Goal: Task Accomplishment & Management: Use online tool/utility

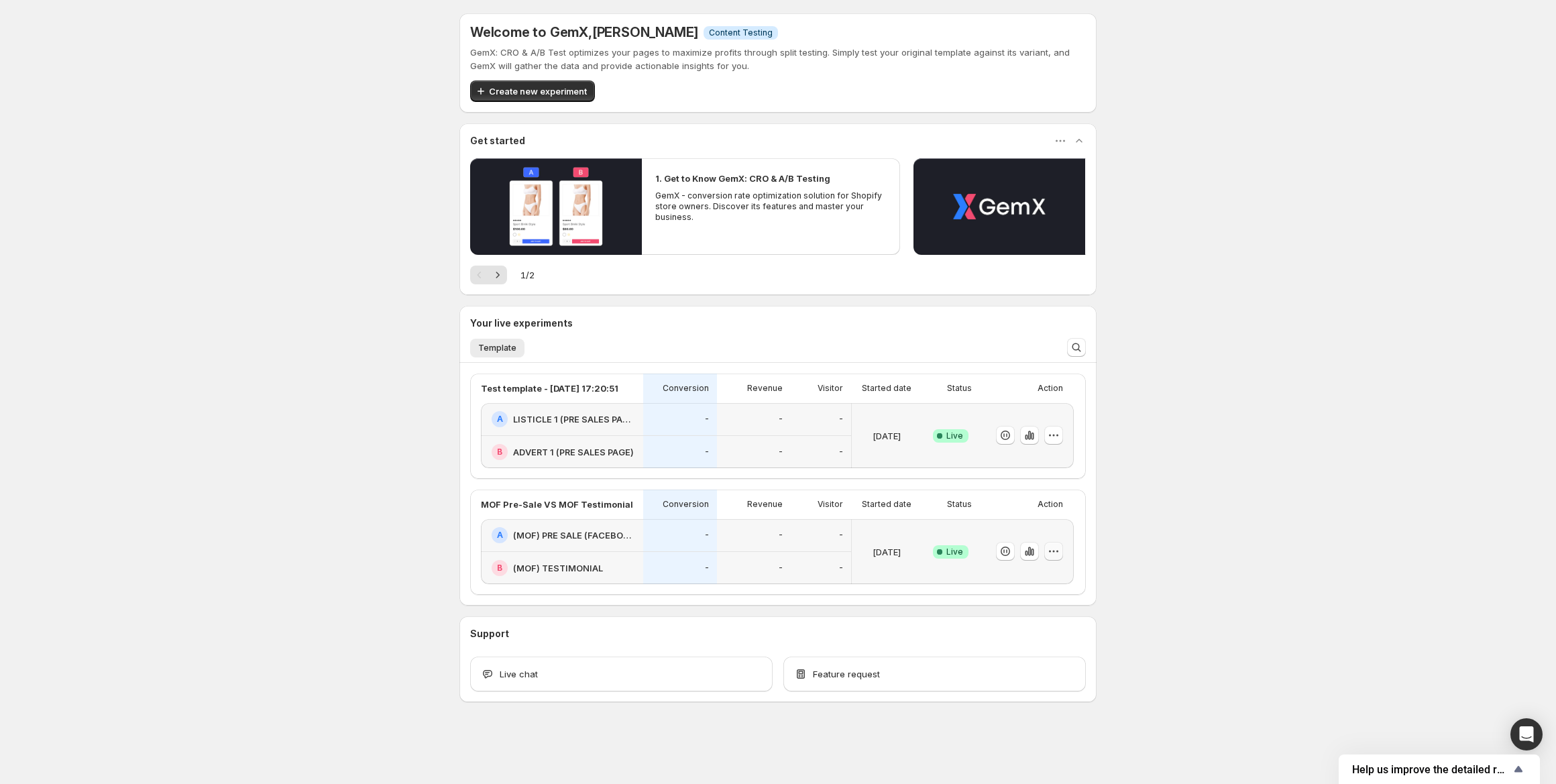
click at [1057, 552] on icon "button" at bounding box center [1053, 550] width 13 height 13
click at [1034, 621] on span "End experiment" at bounding box center [1028, 625] width 65 height 10
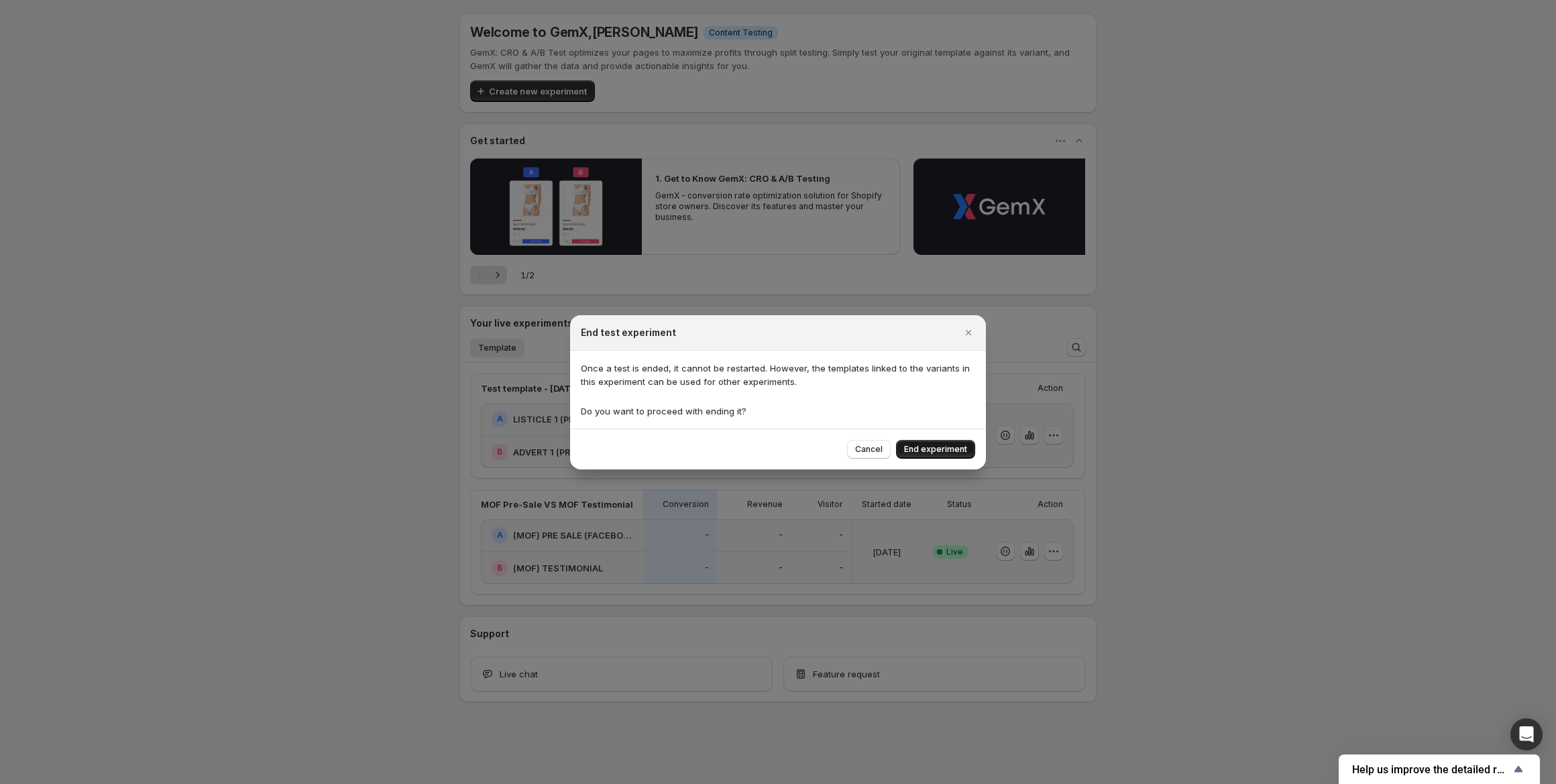
click at [932, 452] on span "End experiment" at bounding box center [935, 449] width 63 height 10
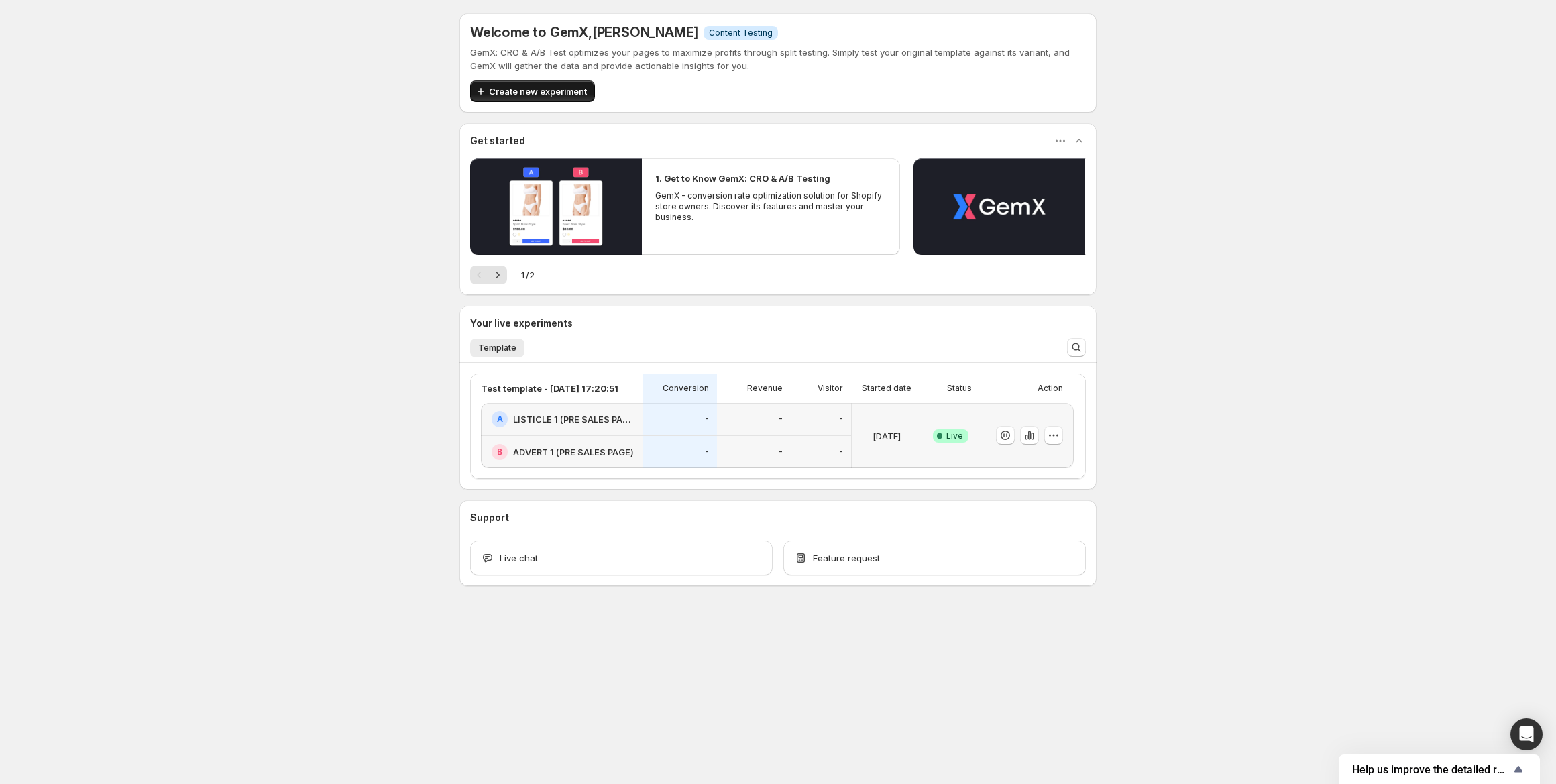
click at [519, 87] on span "Create new experiment" at bounding box center [537, 90] width 98 height 13
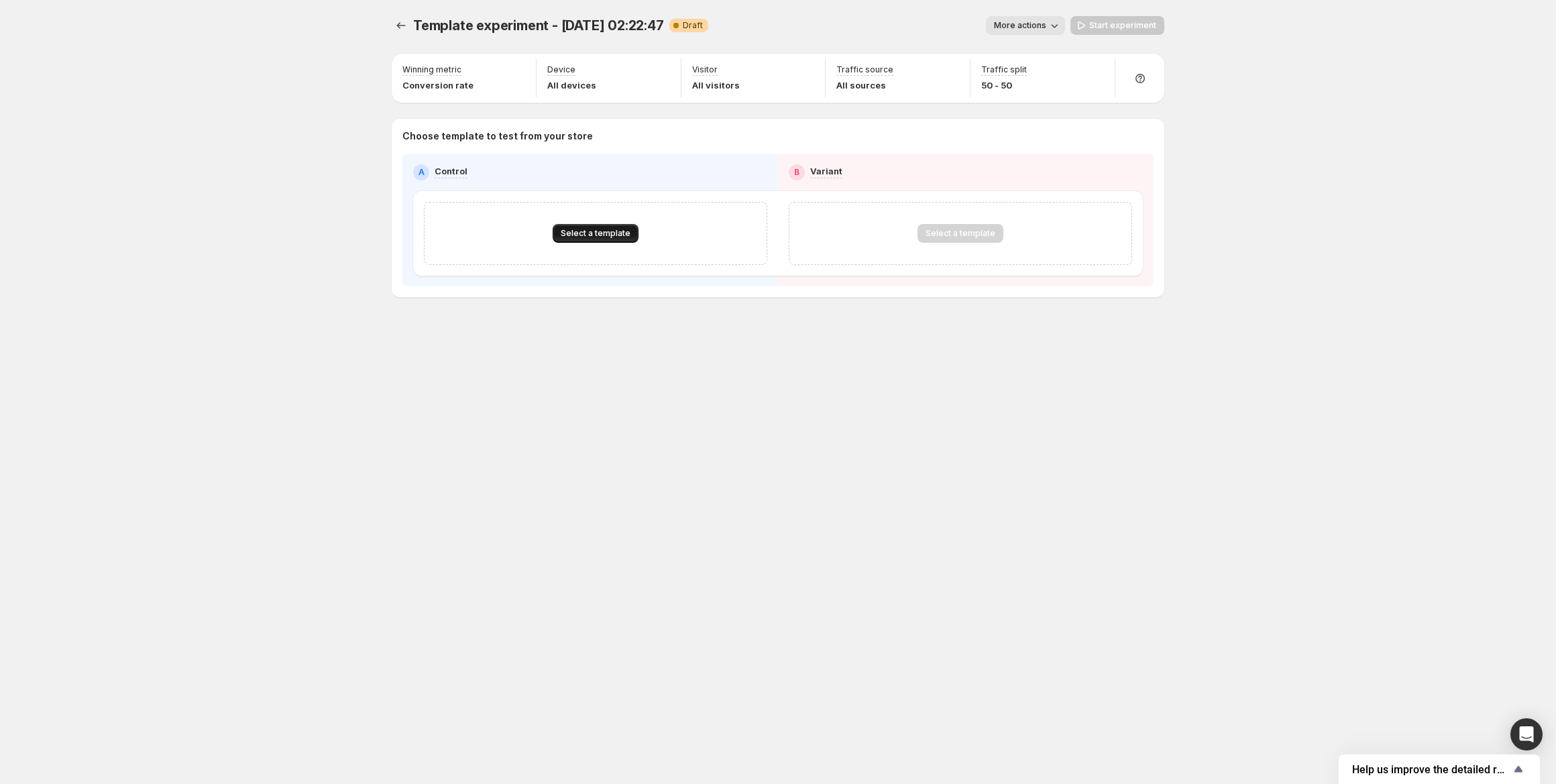
click at [594, 240] on button "Select a template" at bounding box center [595, 234] width 86 height 19
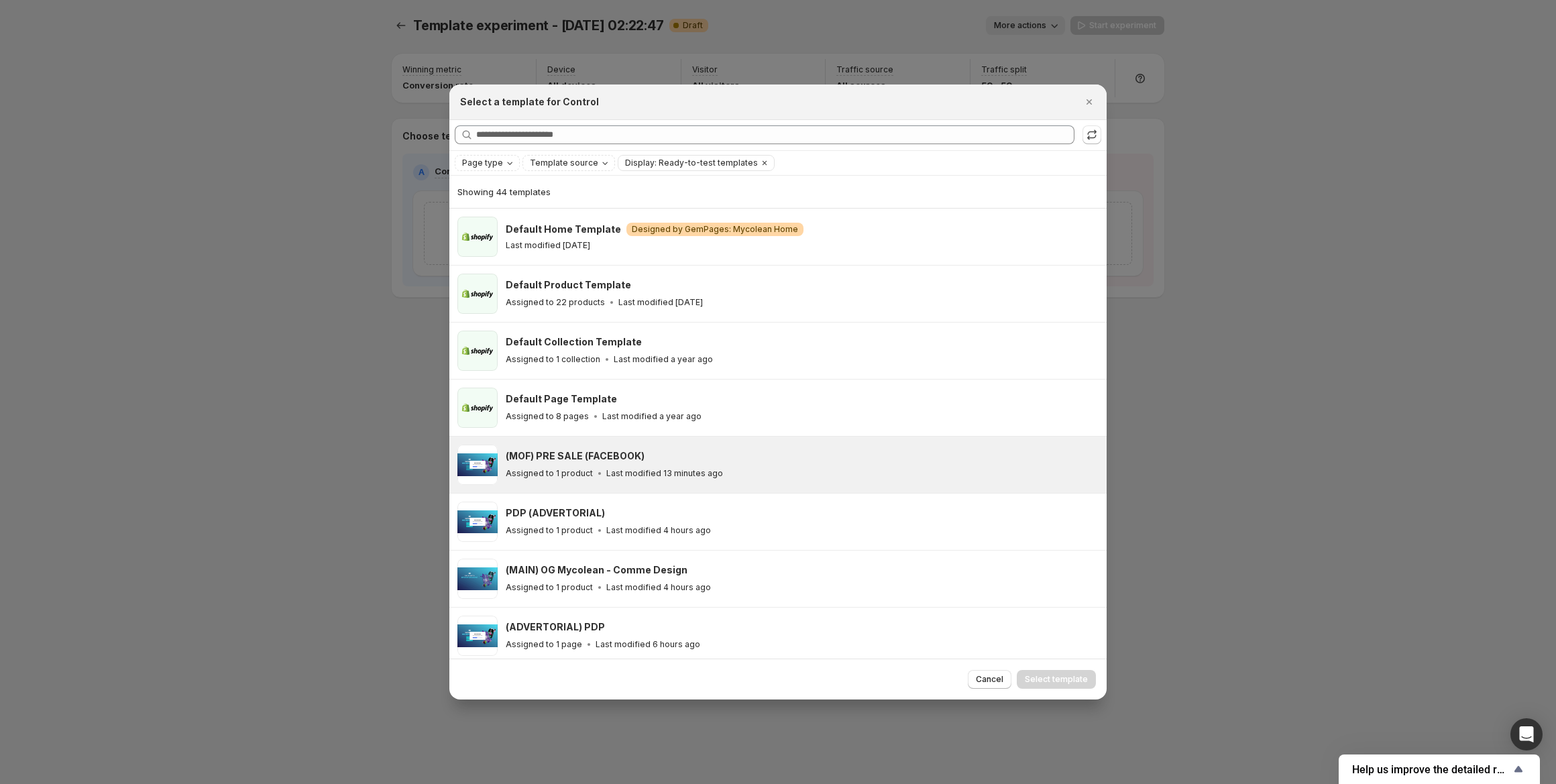
click at [721, 477] on div "Assigned to 1 product Last modified 13 minutes ago" at bounding box center [800, 473] width 589 height 13
click at [487, 166] on span "Page type" at bounding box center [482, 163] width 41 height 10
click at [493, 218] on span "Product page" at bounding box center [509, 220] width 57 height 10
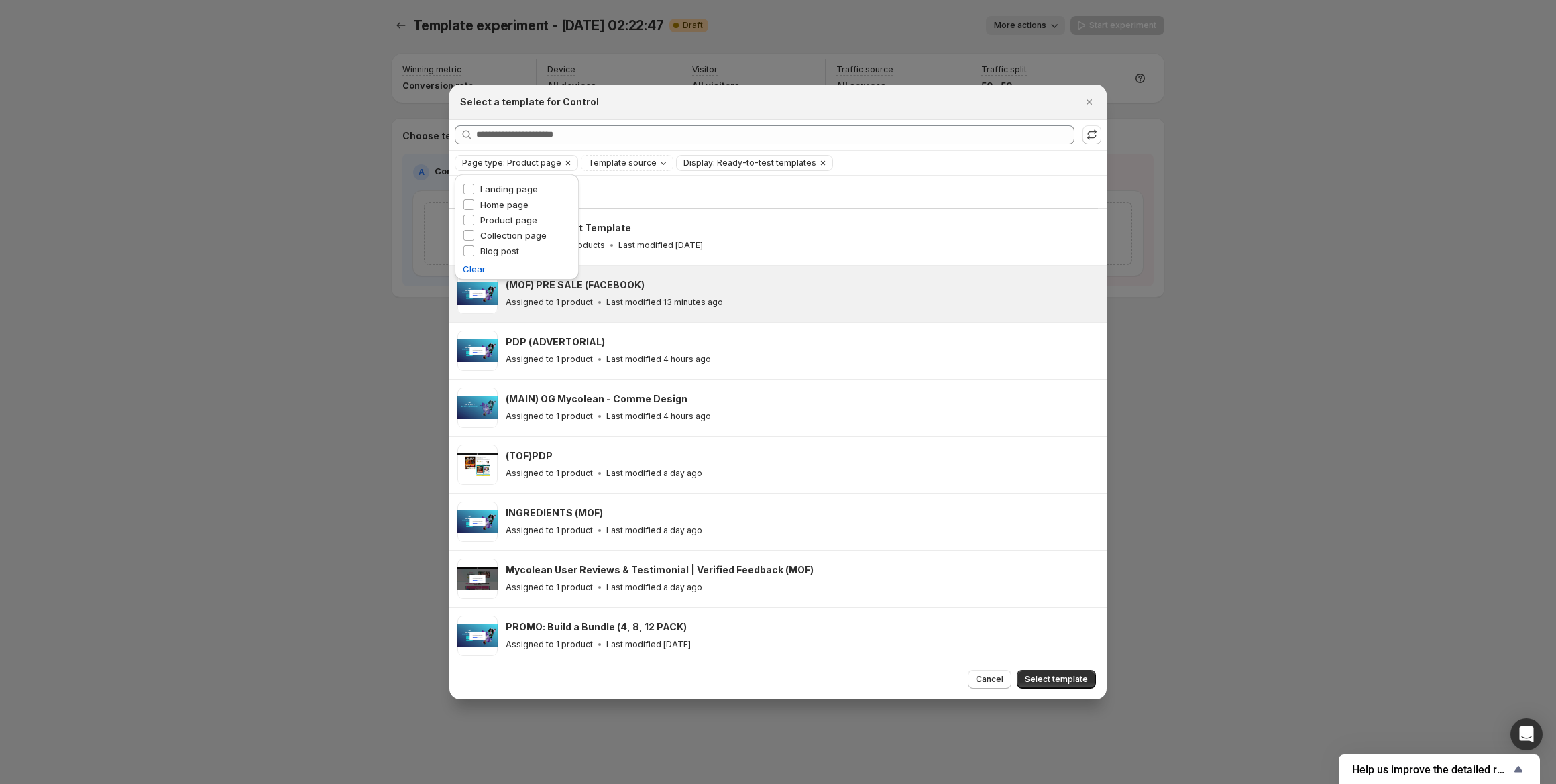
click at [882, 188] on div "Showing 19 templates" at bounding box center [774, 191] width 632 height 13
click at [676, 296] on div "Assigned to 1 product Last modified 13 minutes ago" at bounding box center [800, 302] width 589 height 13
click at [721, 306] on div "Assigned to 1 product Last modified 14 minutes ago" at bounding box center [800, 302] width 589 height 13
click at [1030, 678] on span "Select template" at bounding box center [1056, 679] width 63 height 10
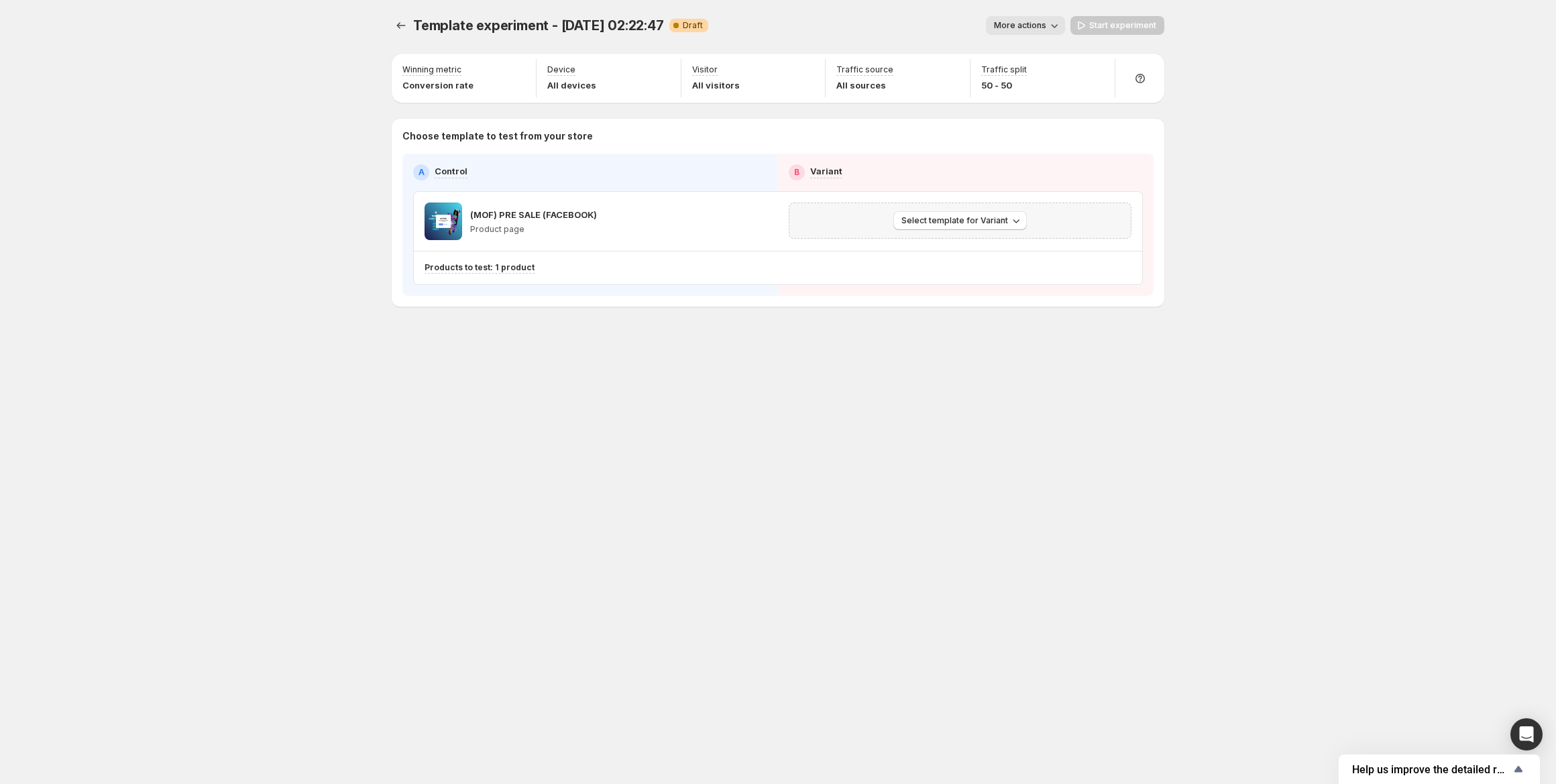
click at [878, 222] on div "Select template for Variant" at bounding box center [959, 221] width 326 height 19
click at [920, 222] on span "Select template for Variant" at bounding box center [954, 221] width 107 height 10
click at [924, 252] on span "Select an existing template" at bounding box center [951, 248] width 114 height 10
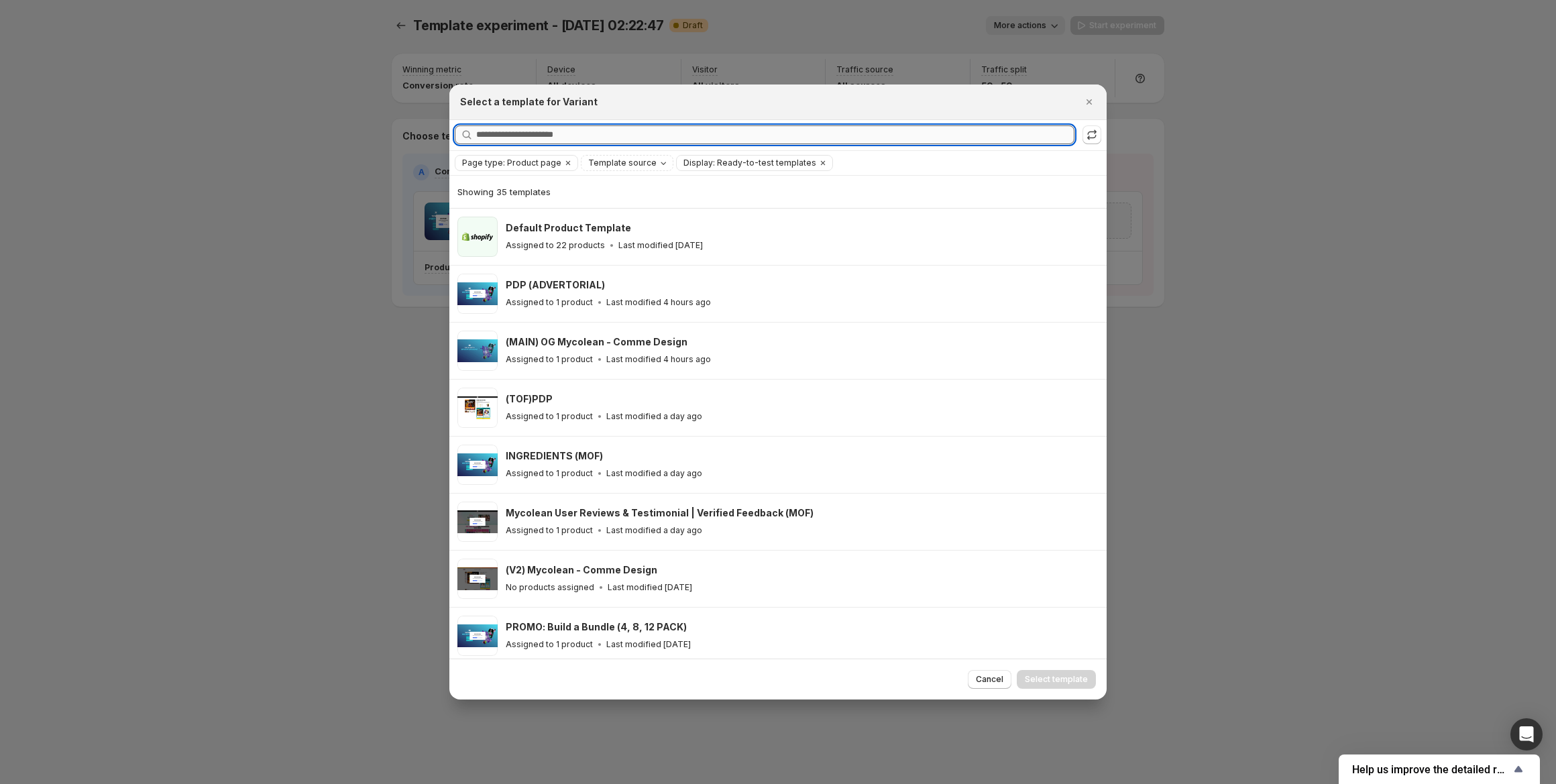
click at [567, 137] on input "Searching all templates" at bounding box center [775, 135] width 598 height 19
type input "*"
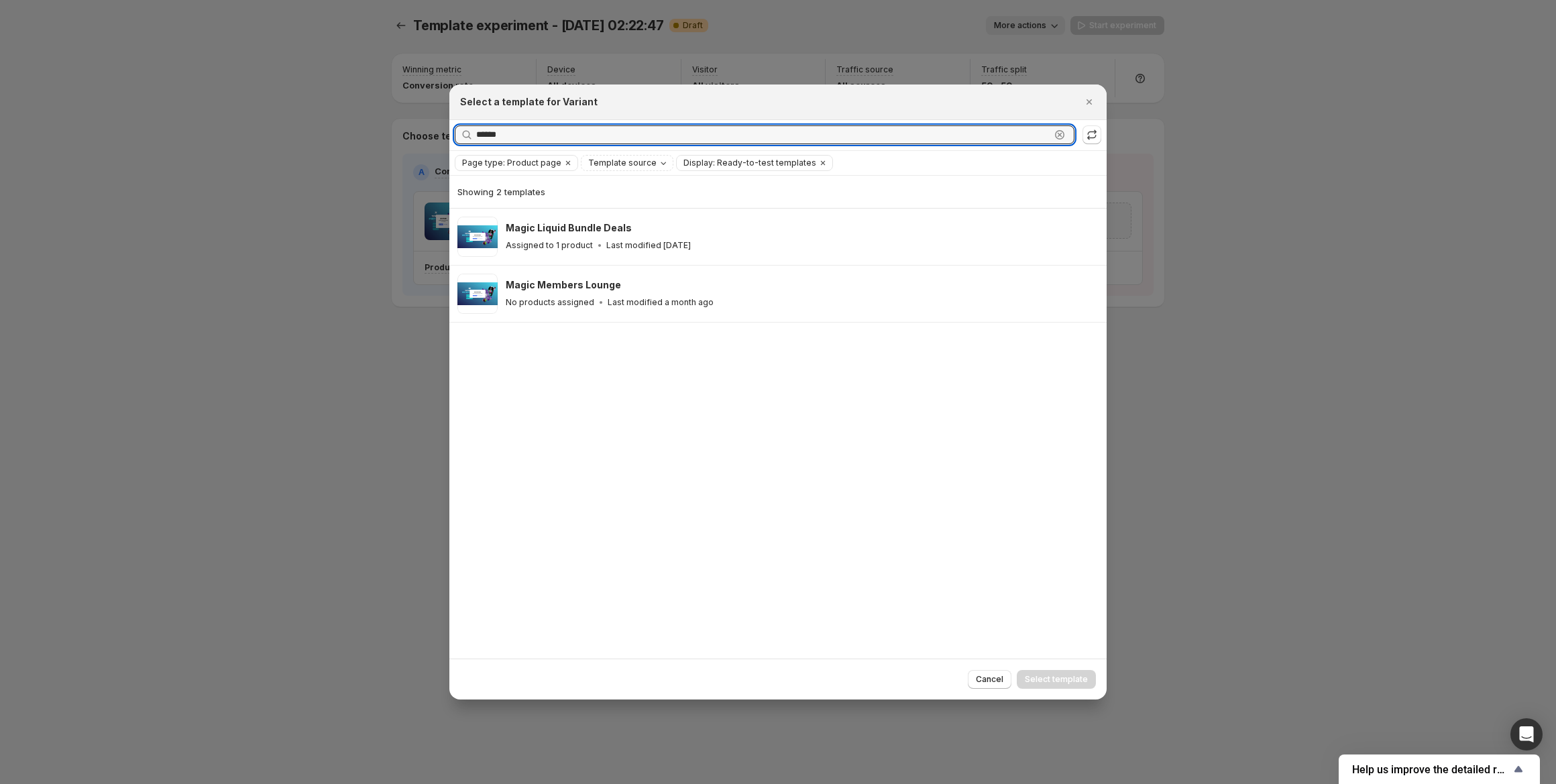
type input "*****"
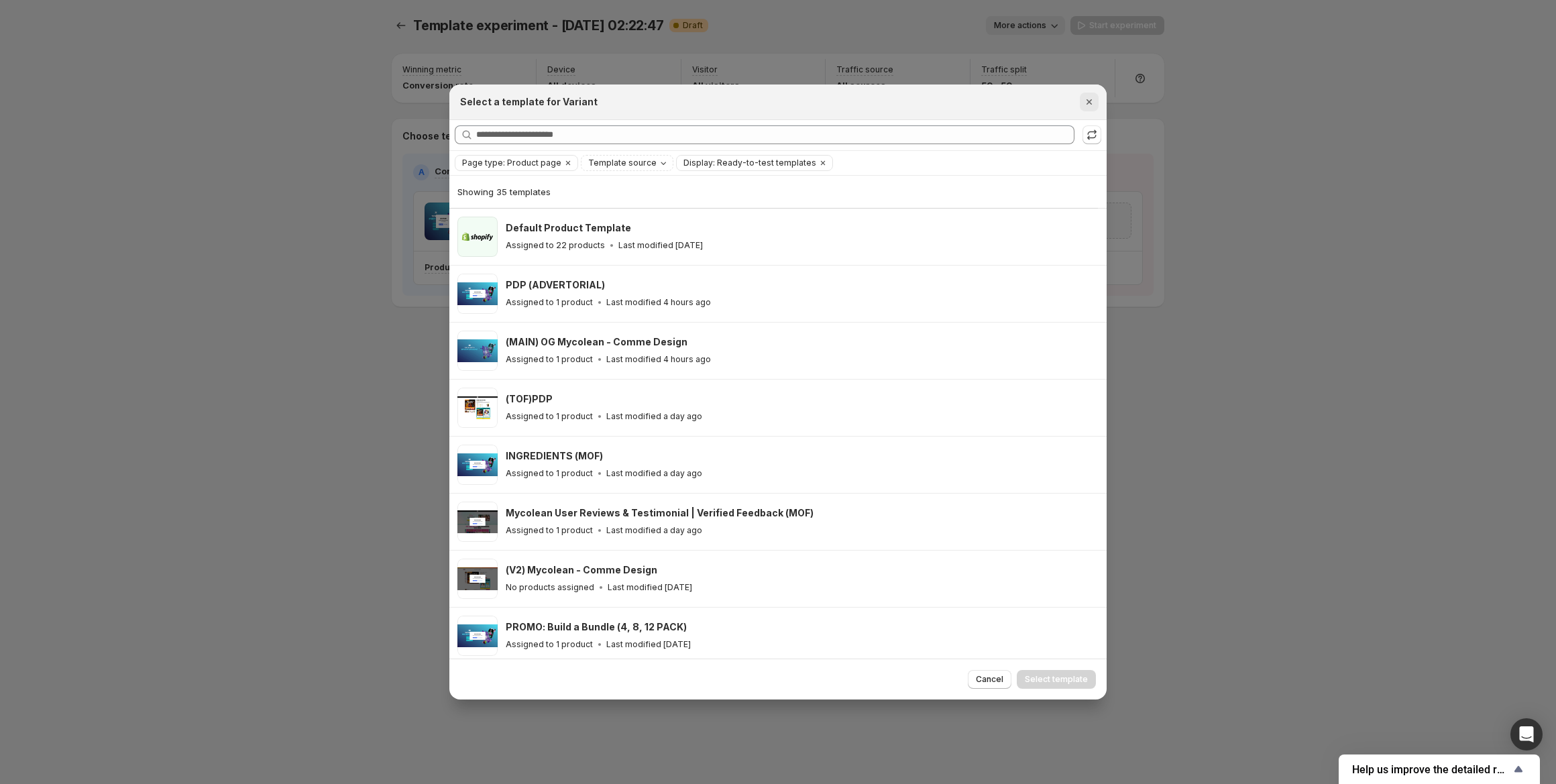
click at [1090, 102] on icon "Close" at bounding box center [1089, 102] width 13 height 13
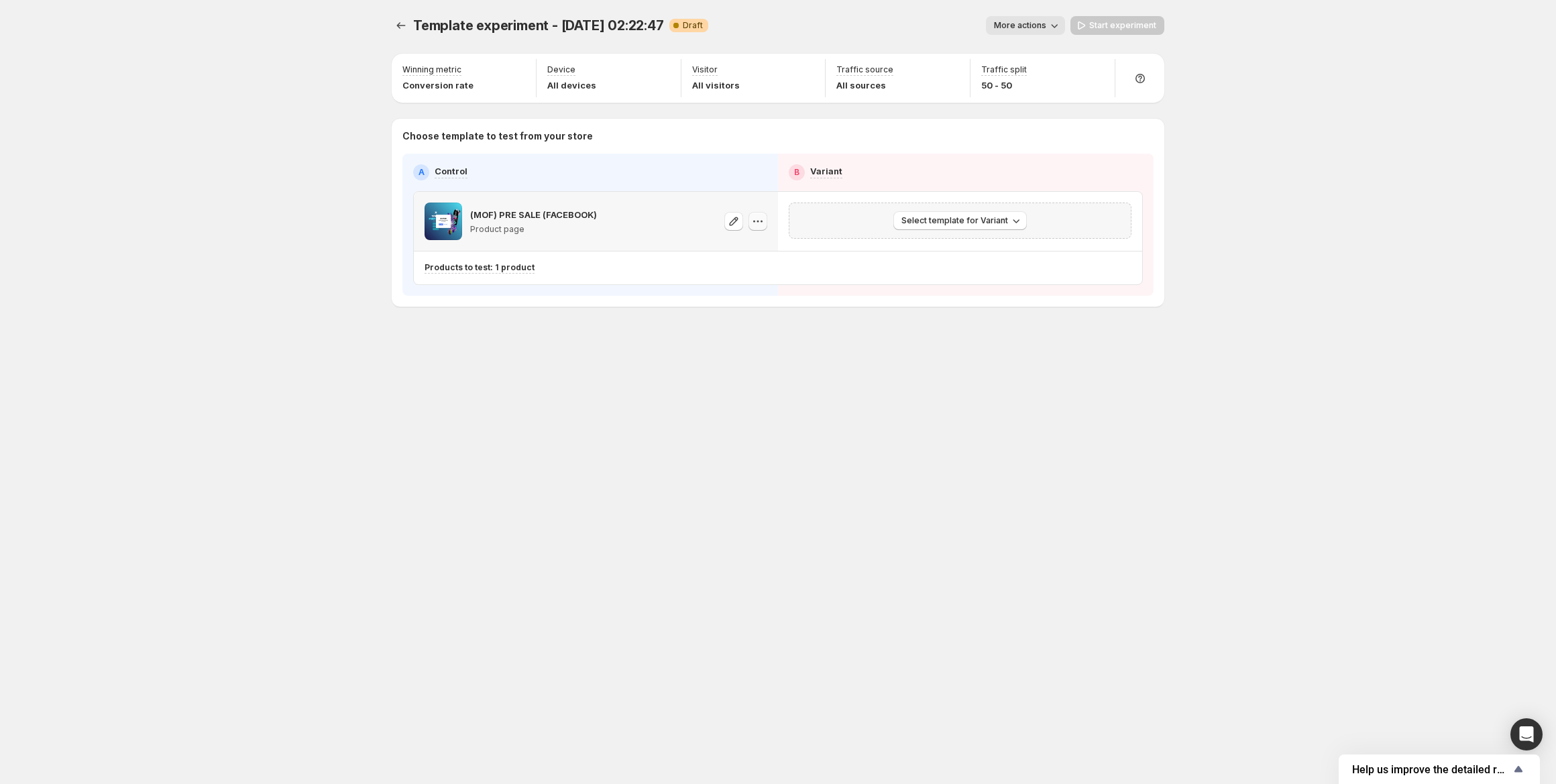
click at [759, 213] on button "button" at bounding box center [758, 221] width 19 height 19
click at [523, 217] on p "(MOF) PRE SALE (FACEBOOK)" at bounding box center [533, 214] width 127 height 13
click at [408, 22] on button "Experiments" at bounding box center [401, 26] width 19 height 19
